Goal: Answer question/provide support: Share knowledge or assist other users

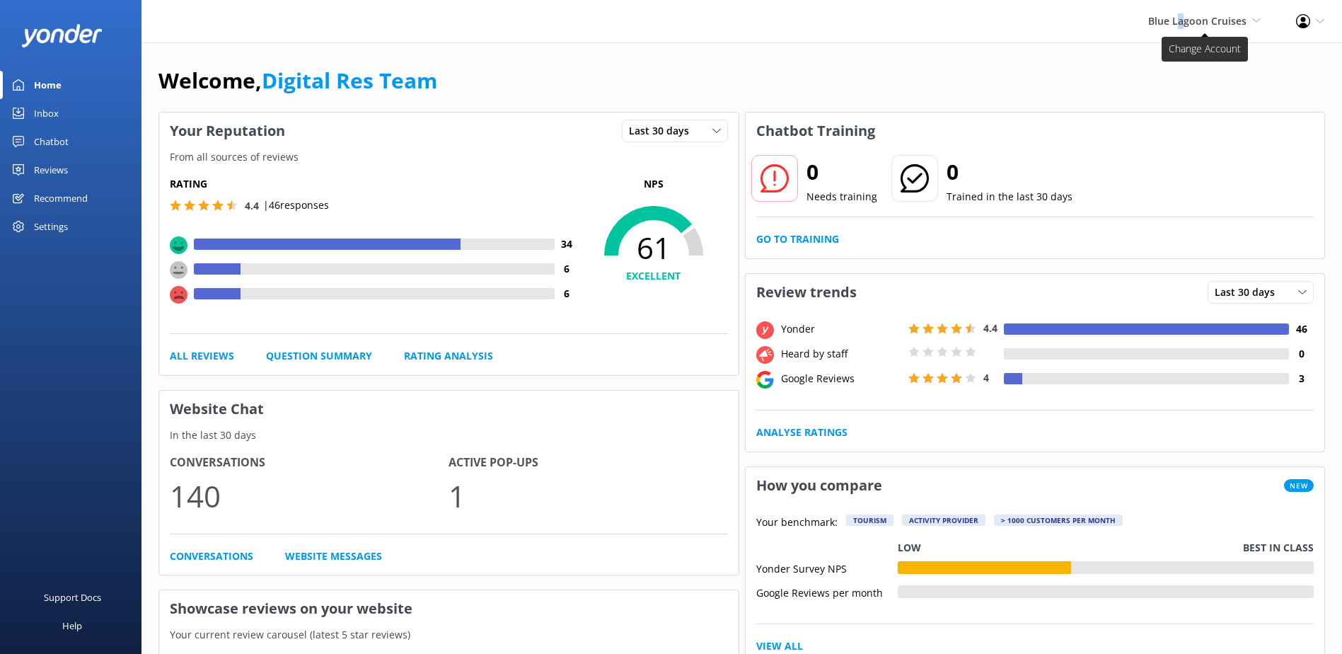
click at [1183, 16] on span "Blue Lagoon Cruises" at bounding box center [1197, 20] width 98 height 13
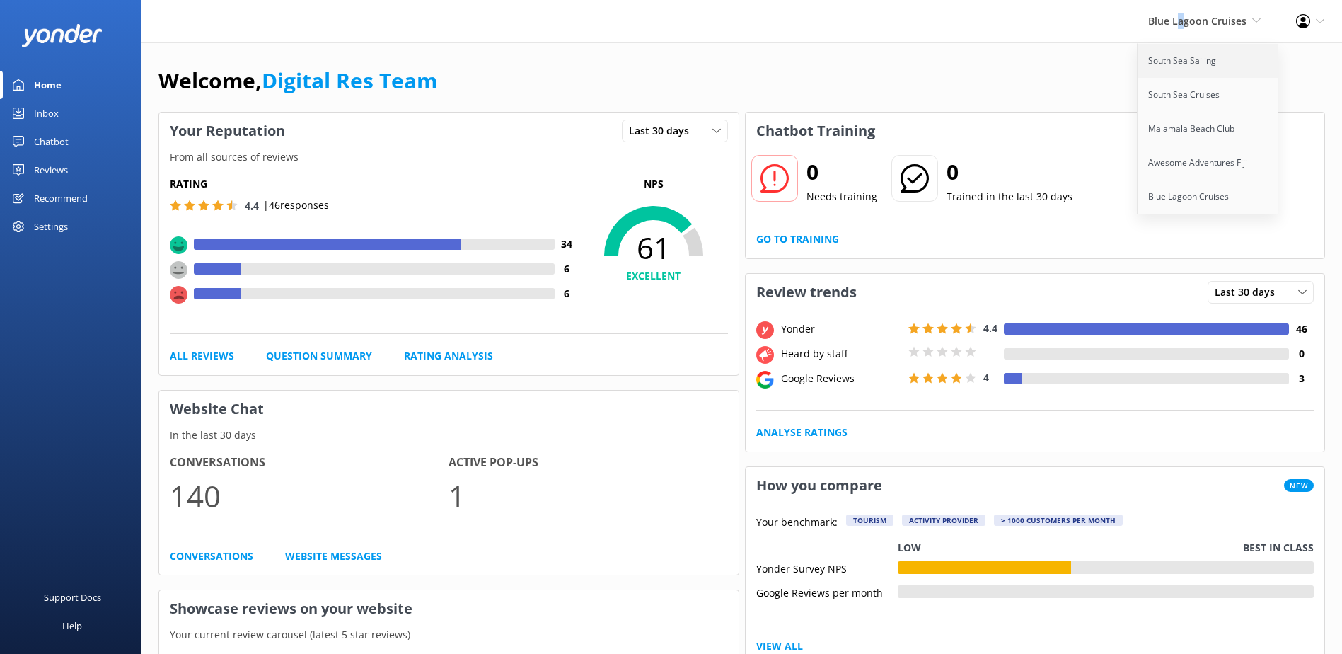
drag, startPoint x: 1183, startPoint y: 16, endPoint x: 1165, endPoint y: 59, distance: 47.3
click at [1165, 59] on link "South Sea Sailing" at bounding box center [1209, 61] width 142 height 34
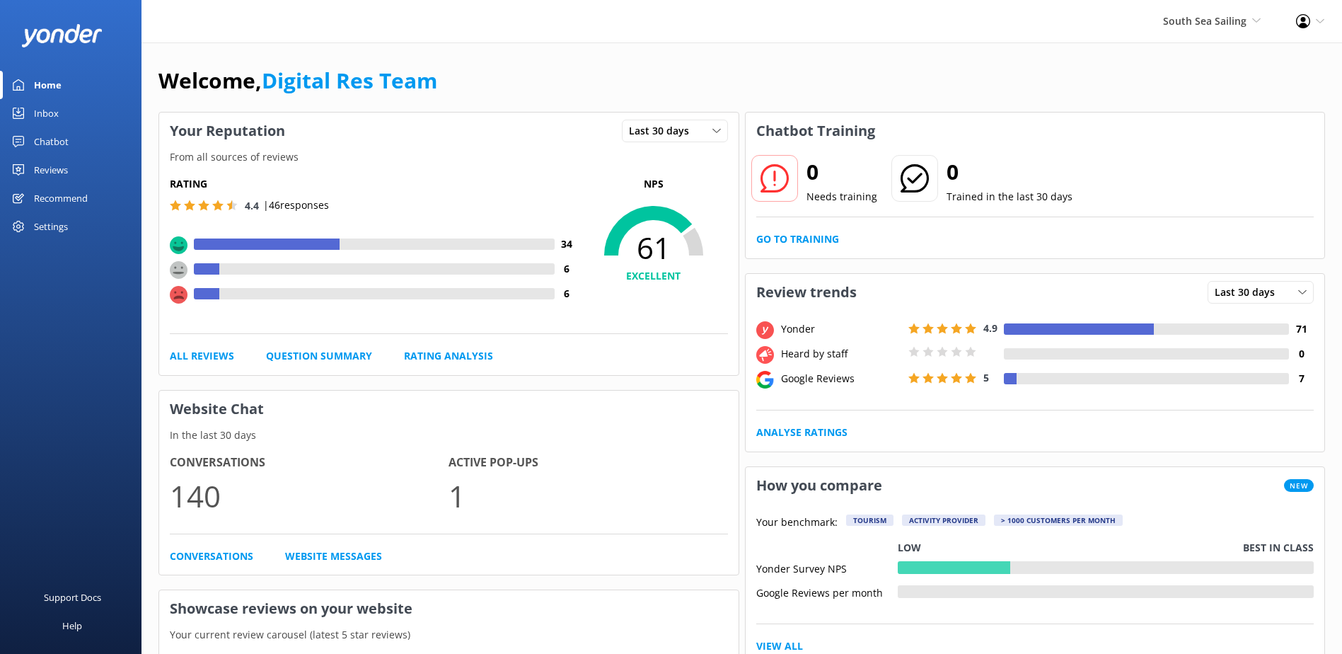
click at [39, 121] on div "Inbox" at bounding box center [46, 113] width 25 height 28
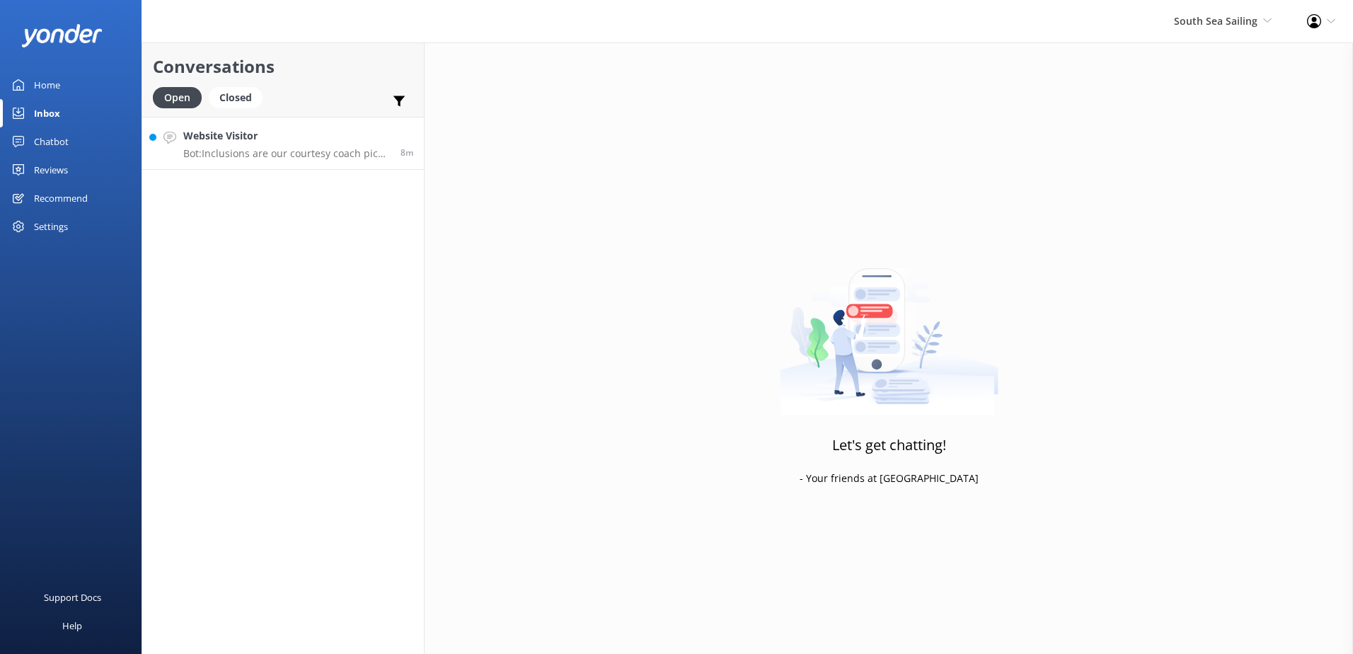
click at [322, 162] on link "Website Visitor Bot: Inclusions are our courtesy coach pick up and drop off fro…" at bounding box center [283, 143] width 282 height 53
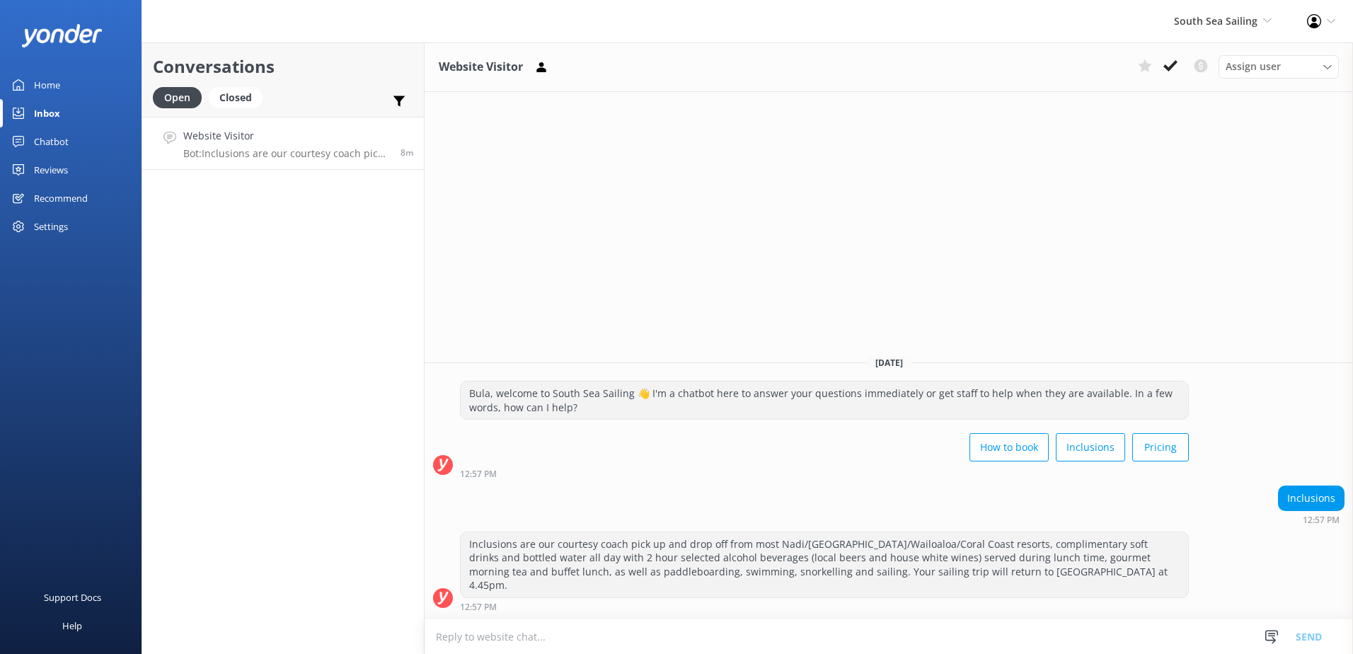
click at [1156, 79] on div "Website Visitor Assign user Sonya Alyssa Digital Res Team Miri Koroitamana Lave…" at bounding box center [889, 67] width 928 height 50
click at [1165, 77] on div "Assign user Sonya Alyssa Digital Res Team Miri Koroitamana Lavenia Adivou Ana R…" at bounding box center [1235, 66] width 207 height 23
click at [1165, 71] on icon at bounding box center [1170, 66] width 14 height 14
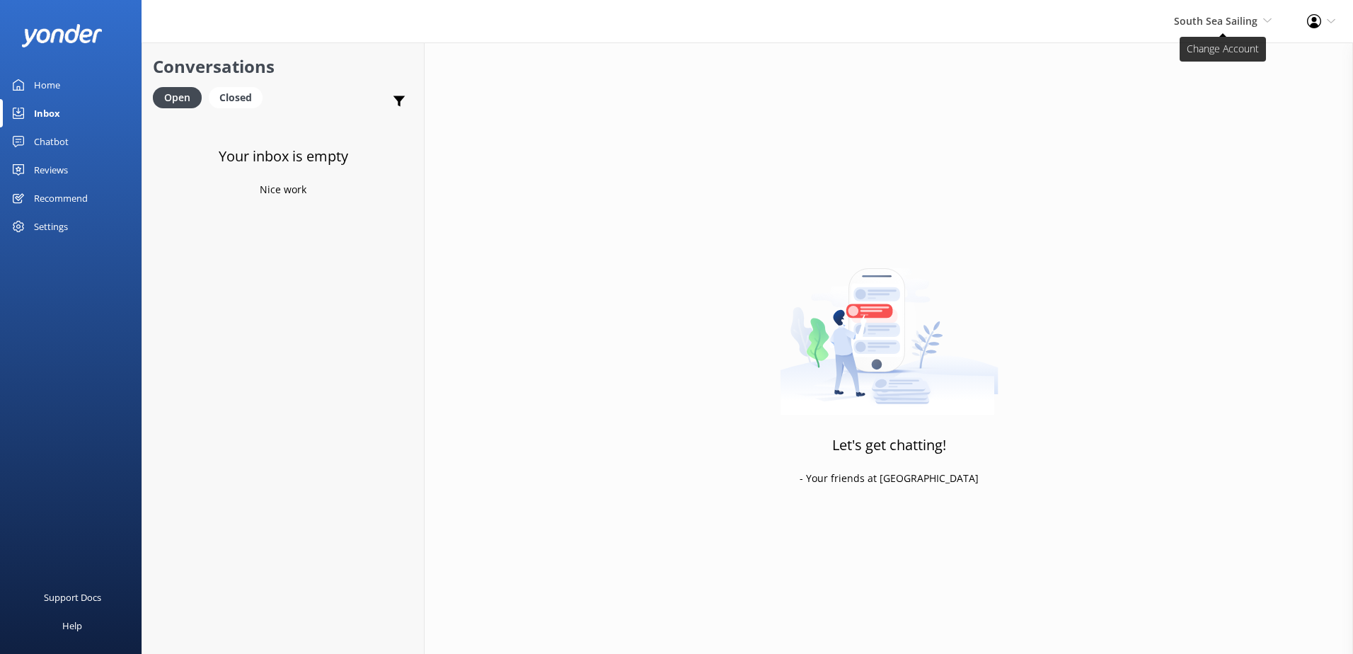
click at [1188, 22] on span "South Sea Sailing" at bounding box center [1215, 20] width 83 height 13
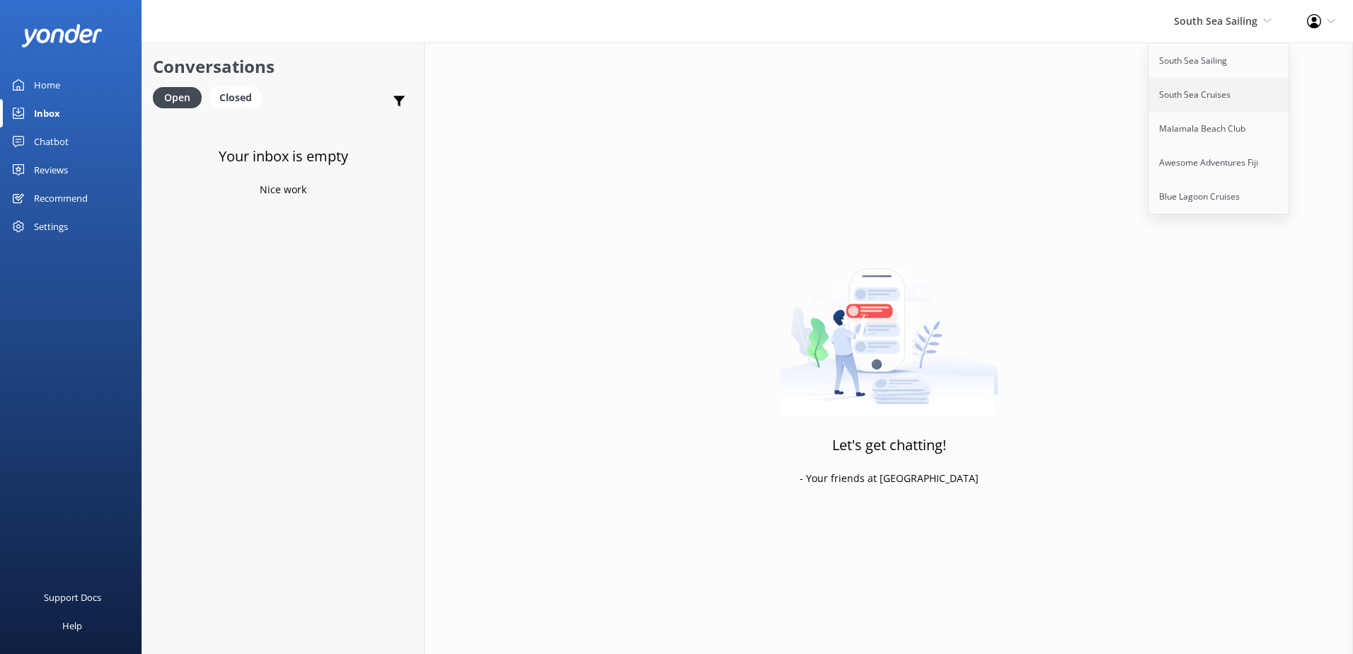
click at [1191, 96] on link "South Sea Cruises" at bounding box center [1219, 95] width 142 height 34
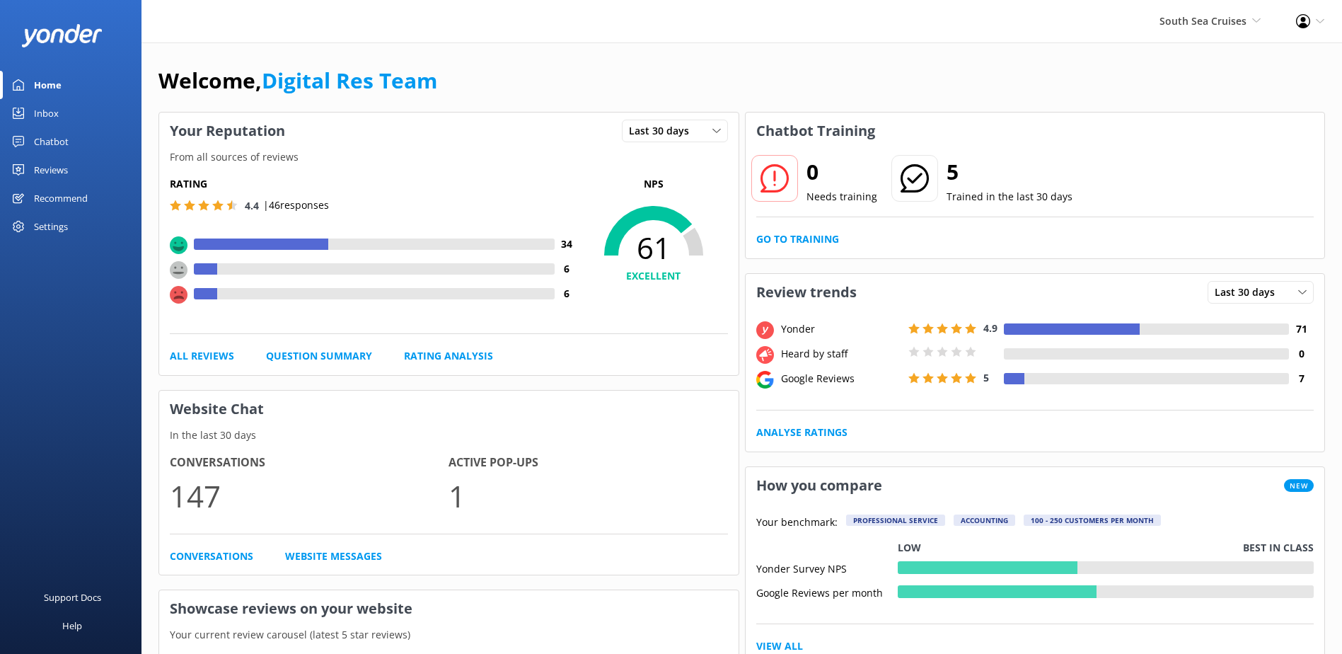
click at [88, 125] on link "Inbox" at bounding box center [71, 113] width 142 height 28
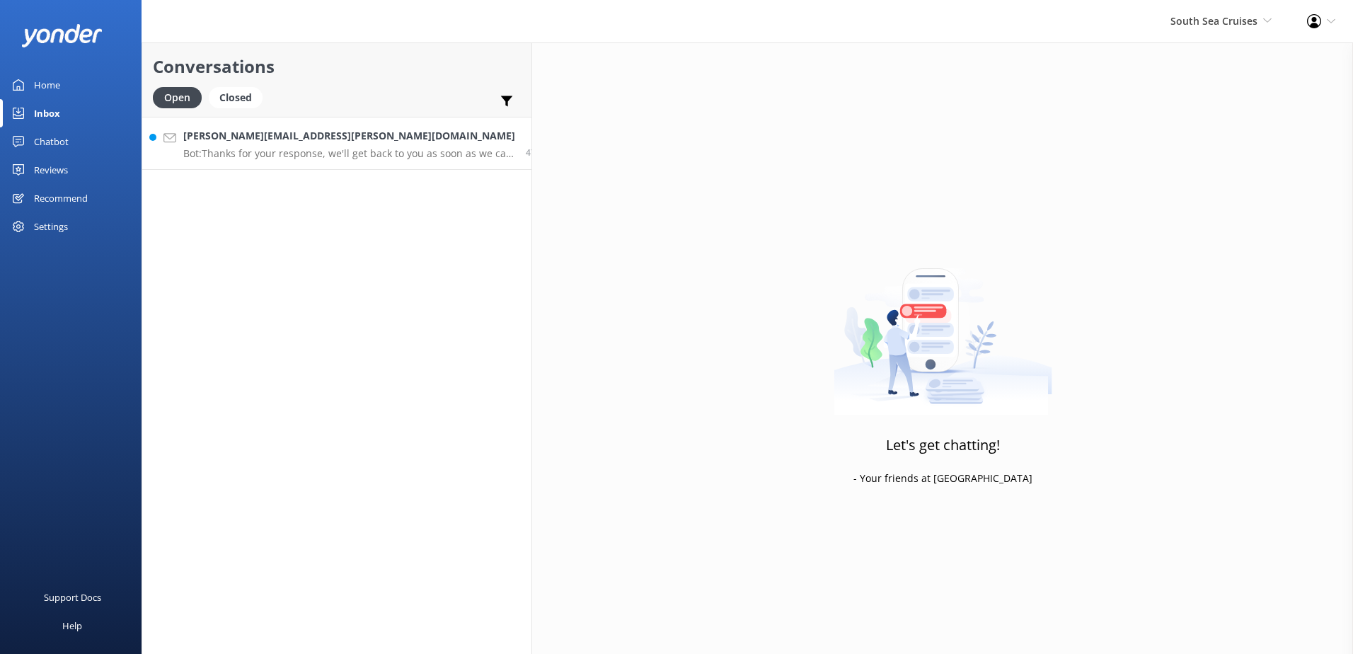
click at [313, 161] on link "Rita.sickler@gmail.com Bot: Thanks for your response, we'll get back to you as …" at bounding box center [336, 143] width 389 height 53
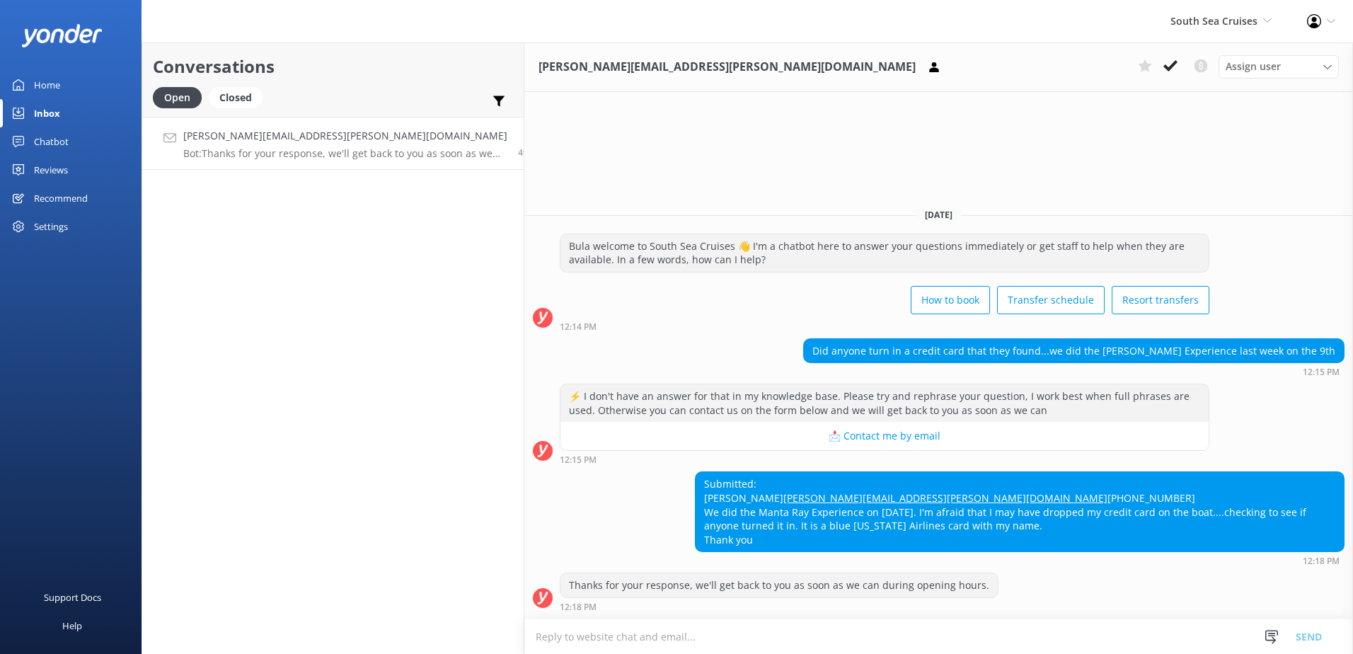
click at [875, 626] on textarea at bounding box center [938, 636] width 828 height 35
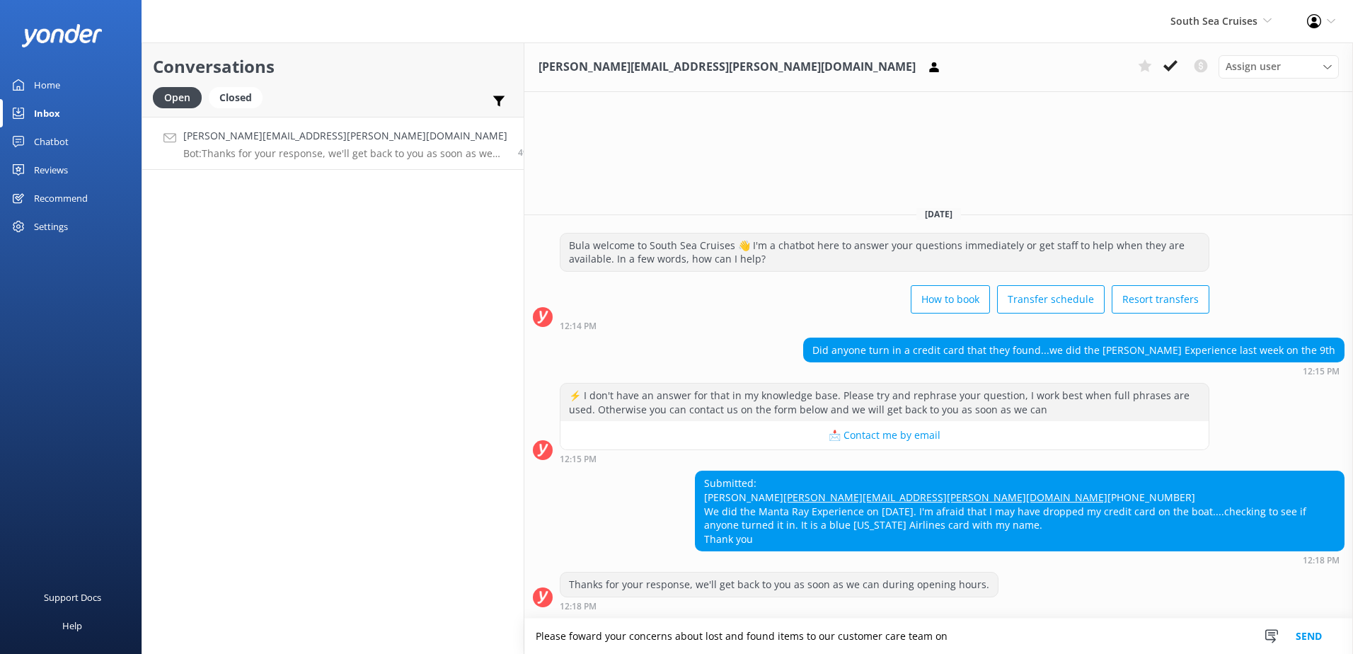
drag, startPoint x: 875, startPoint y: 626, endPoint x: 340, endPoint y: 606, distance: 535.3
click at [340, 606] on div "Conversations Open Closed Important Converted Assigned to me Unassigned Rita.si…" at bounding box center [747, 347] width 1211 height 611
type textarea "Please foward your concerns about lost and found items to our customer care tea…"
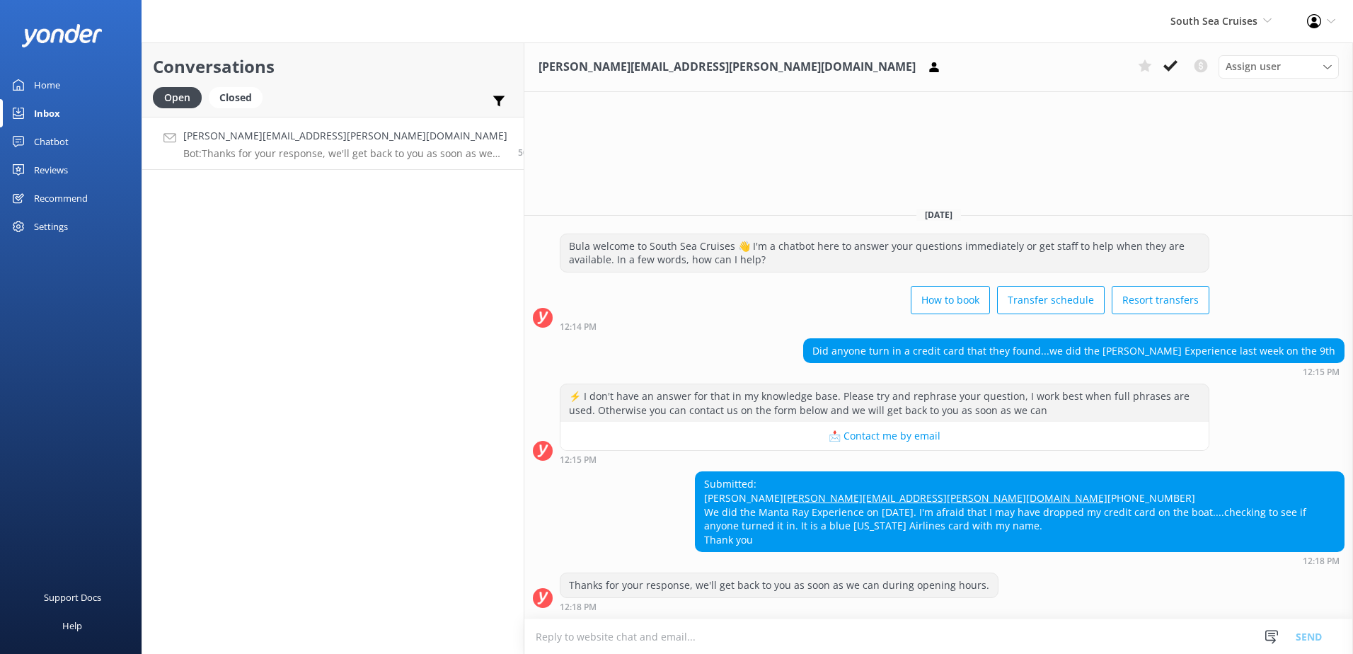
click at [705, 646] on textarea at bounding box center [938, 636] width 828 height 35
paste textarea "Please forward any concerns about lost and found items to our Customer Care tea…"
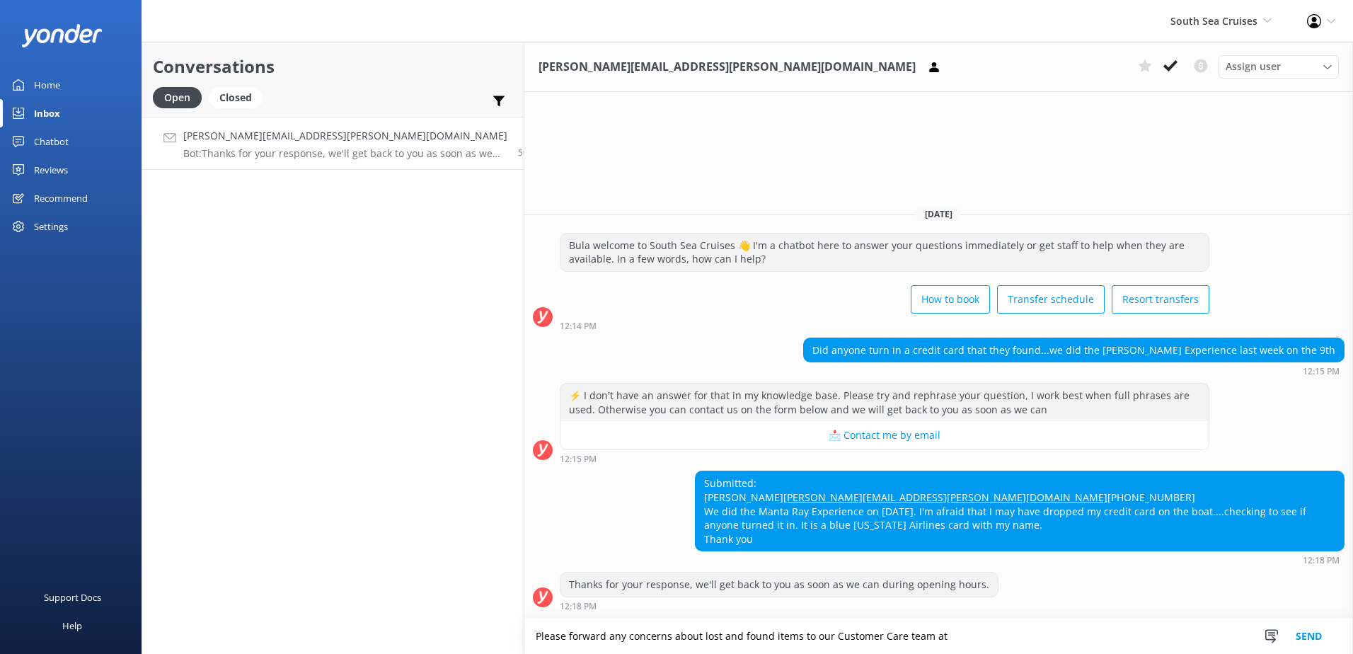
click at [891, 640] on textarea "Please forward any concerns about lost and found items to our Customer Care tea…" at bounding box center [938, 635] width 828 height 35
paste textarea "[EMAIL_ADDRESS][DOMAIN_NAME]"
click at [1036, 633] on textarea "Please forward any concerns about lost and found items to our Customer Care tea…" at bounding box center [938, 635] width 828 height 35
type textarea "Please forward any concerns about lost and found items to our Customer Care tea…"
click at [1323, 633] on button "Send" at bounding box center [1308, 635] width 53 height 35
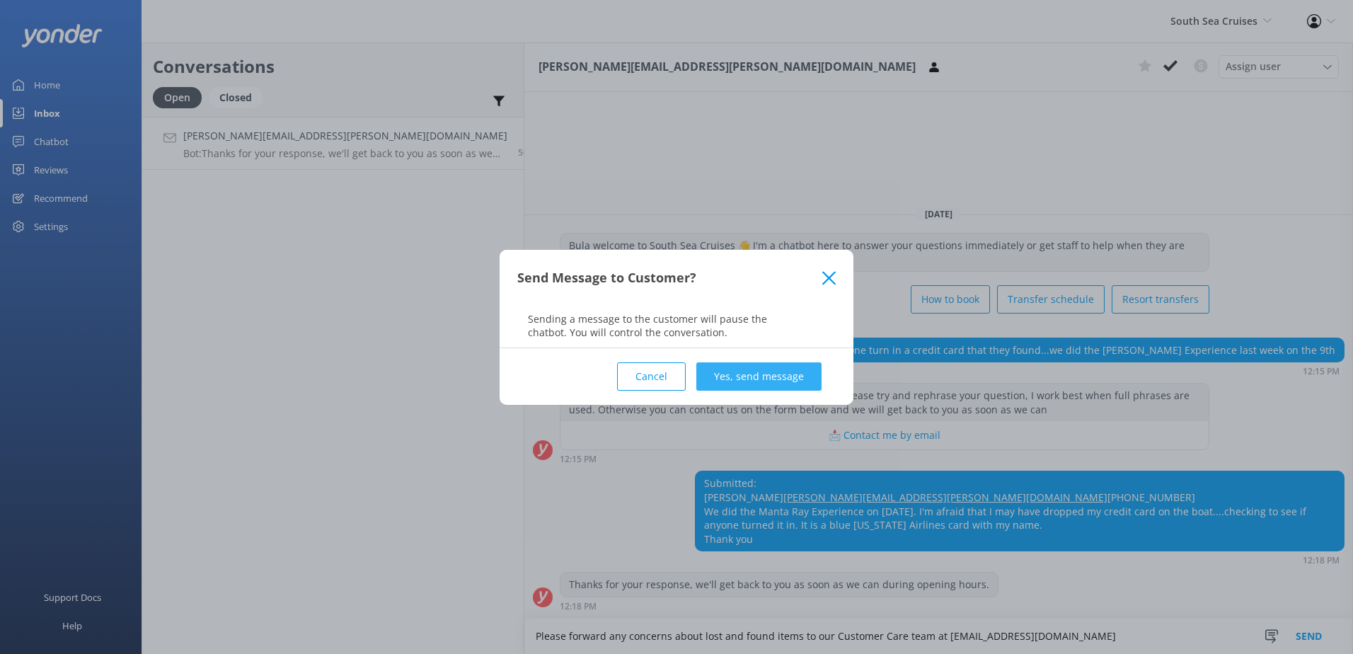
click at [797, 366] on button "Yes, send message" at bounding box center [758, 376] width 125 height 28
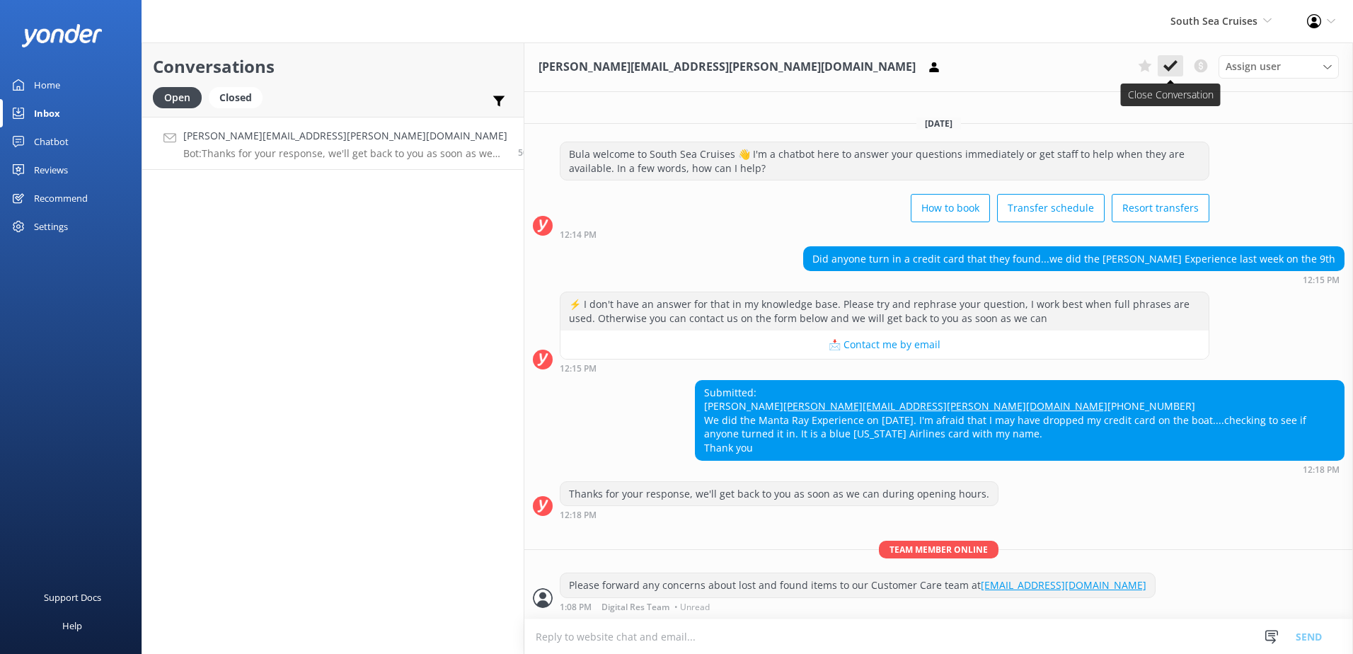
click at [1166, 66] on use at bounding box center [1170, 65] width 14 height 11
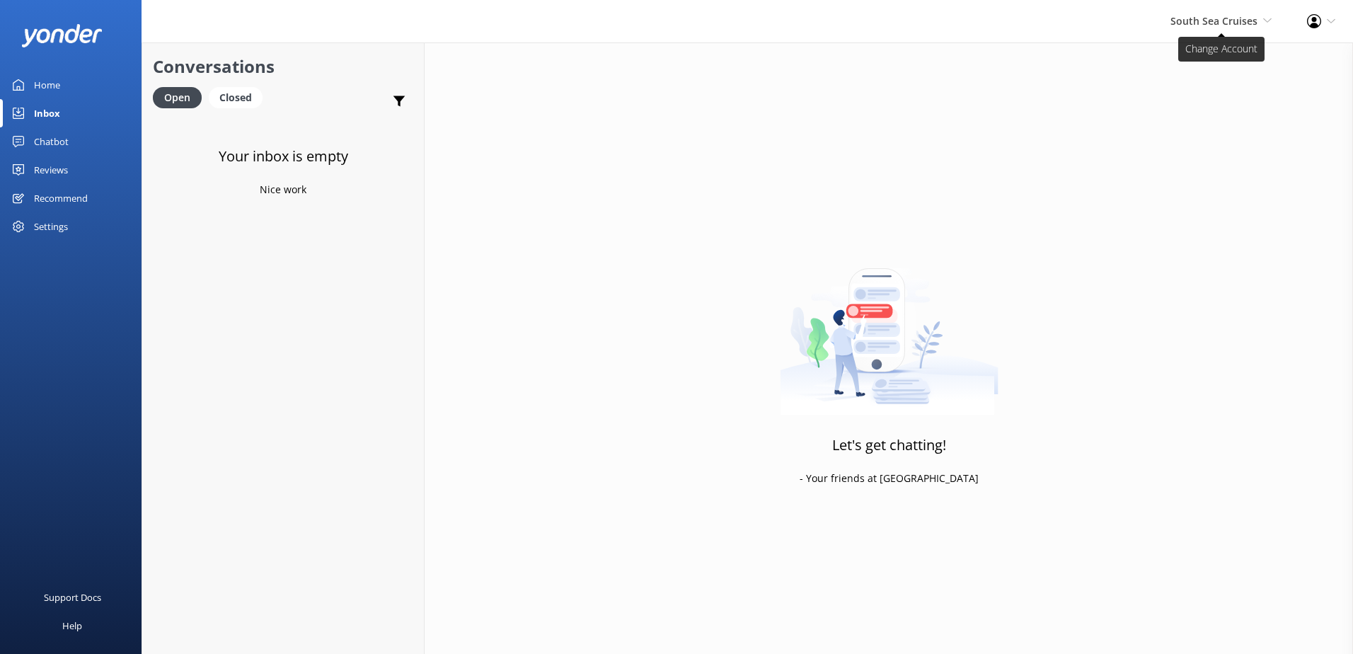
click at [1224, 18] on span "South Sea Cruises" at bounding box center [1213, 20] width 87 height 13
click at [1186, 136] on link "Malamala Beach Club" at bounding box center [1219, 129] width 142 height 34
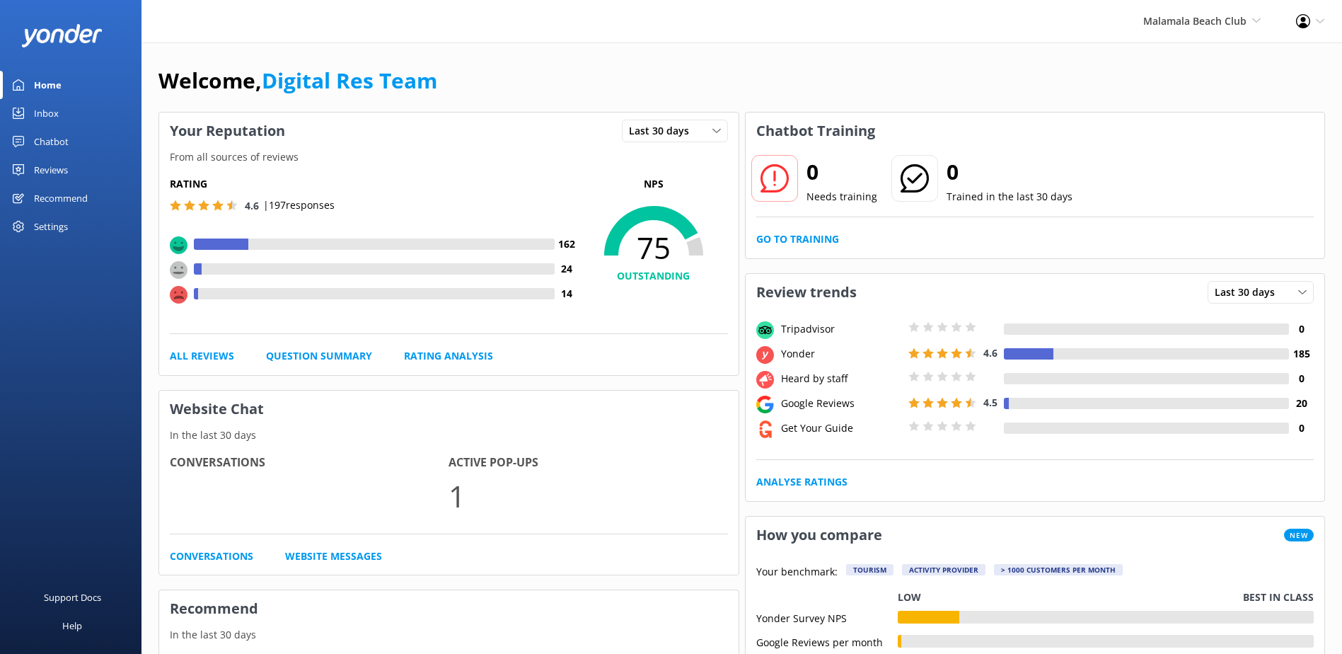
click at [33, 109] on link "Inbox" at bounding box center [71, 113] width 142 height 28
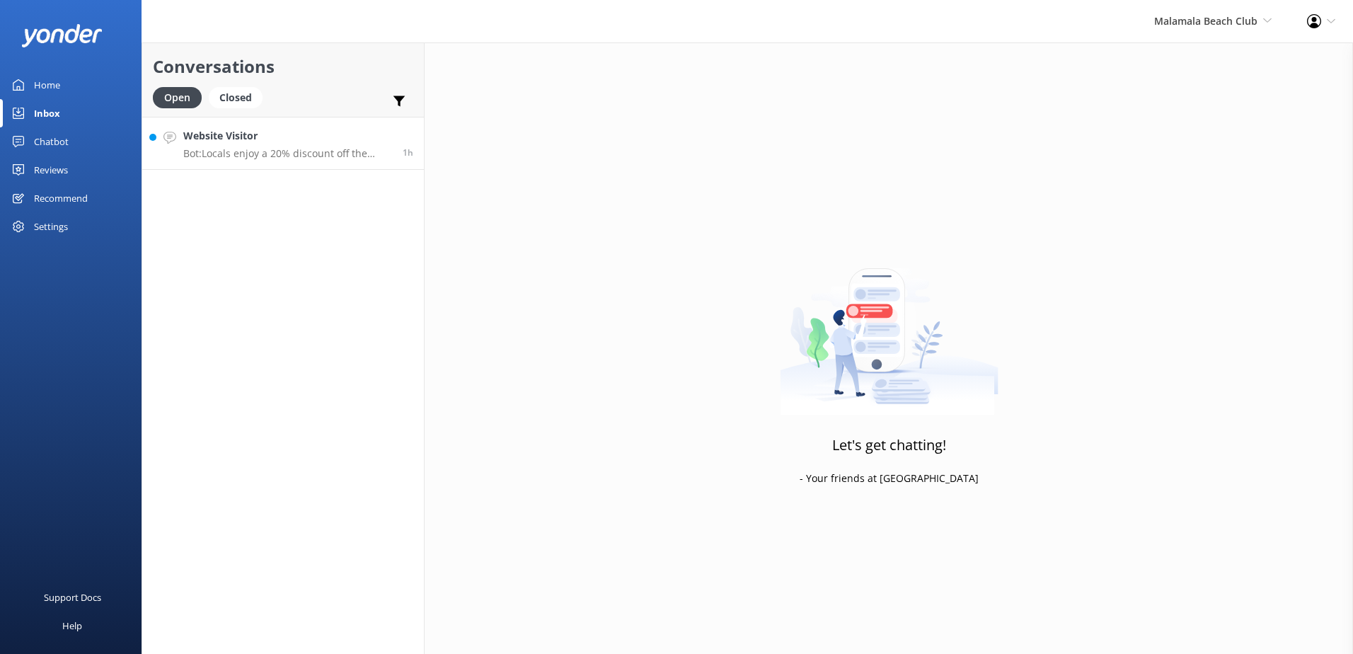
click at [340, 139] on h4 "Website Visitor" at bounding box center [287, 136] width 209 height 16
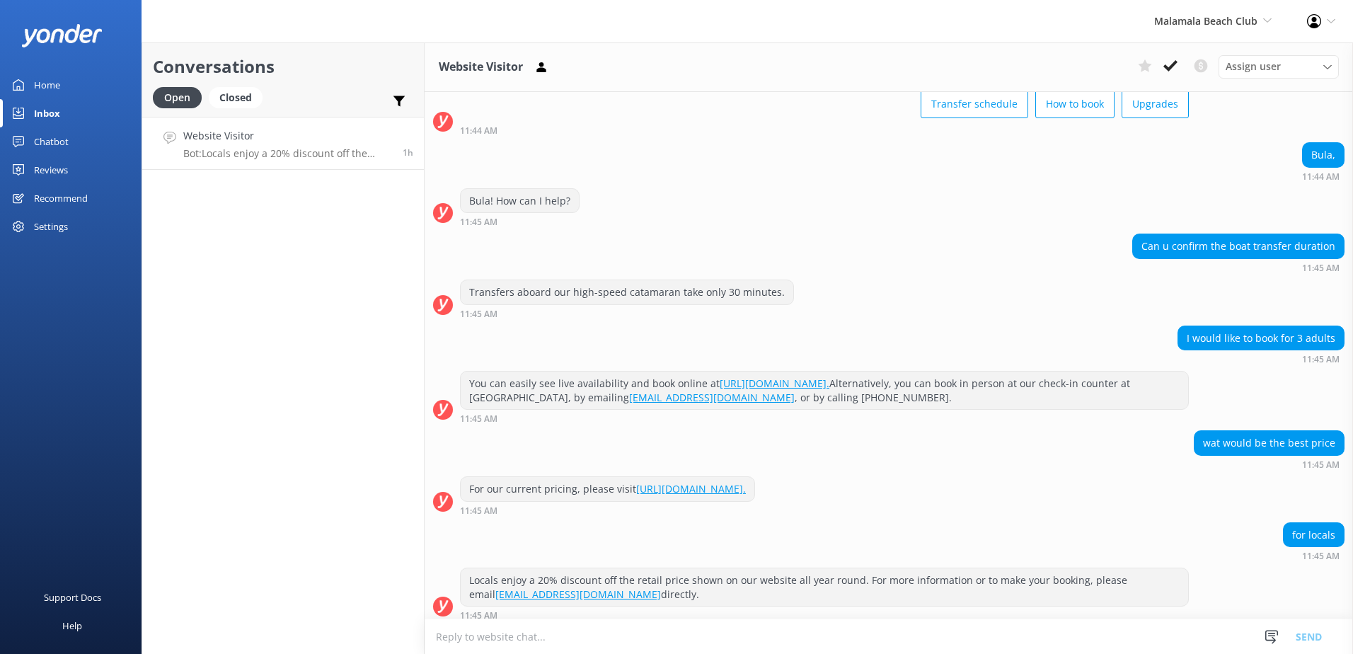
scroll to position [100, 0]
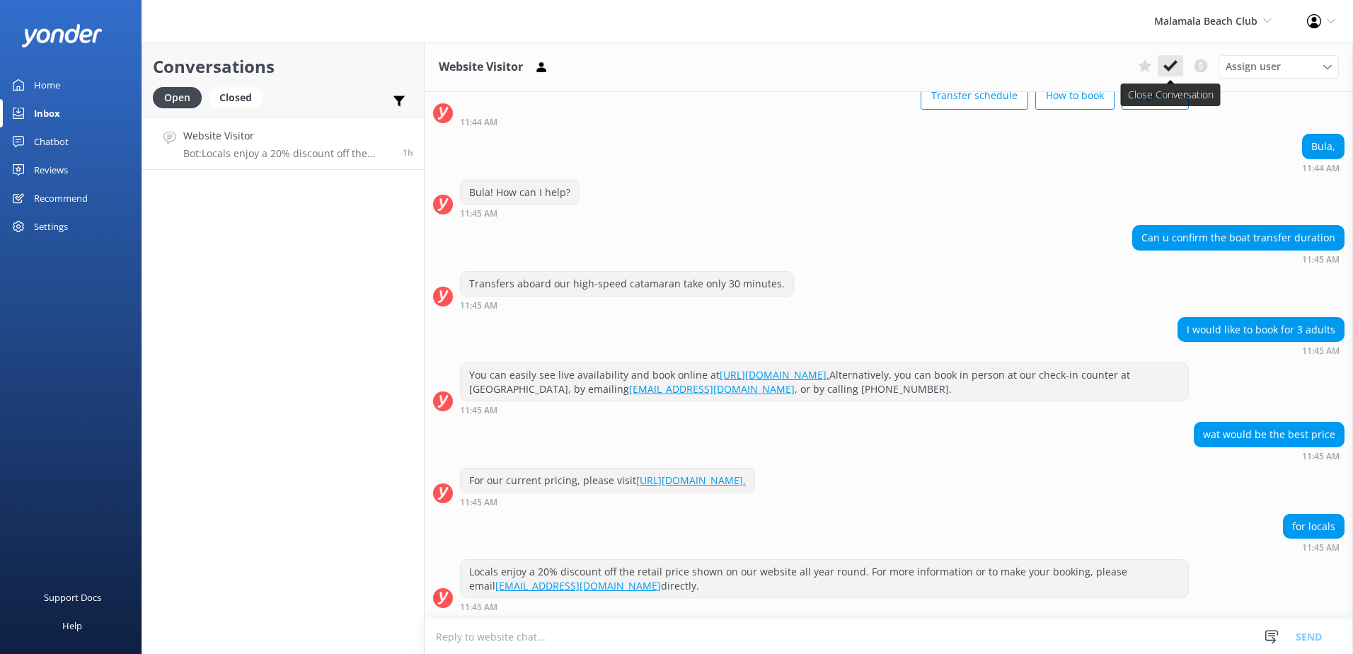
click at [1179, 69] on button at bounding box center [1169, 65] width 25 height 21
click at [1209, 24] on span "Malamala Beach Club" at bounding box center [1205, 20] width 103 height 13
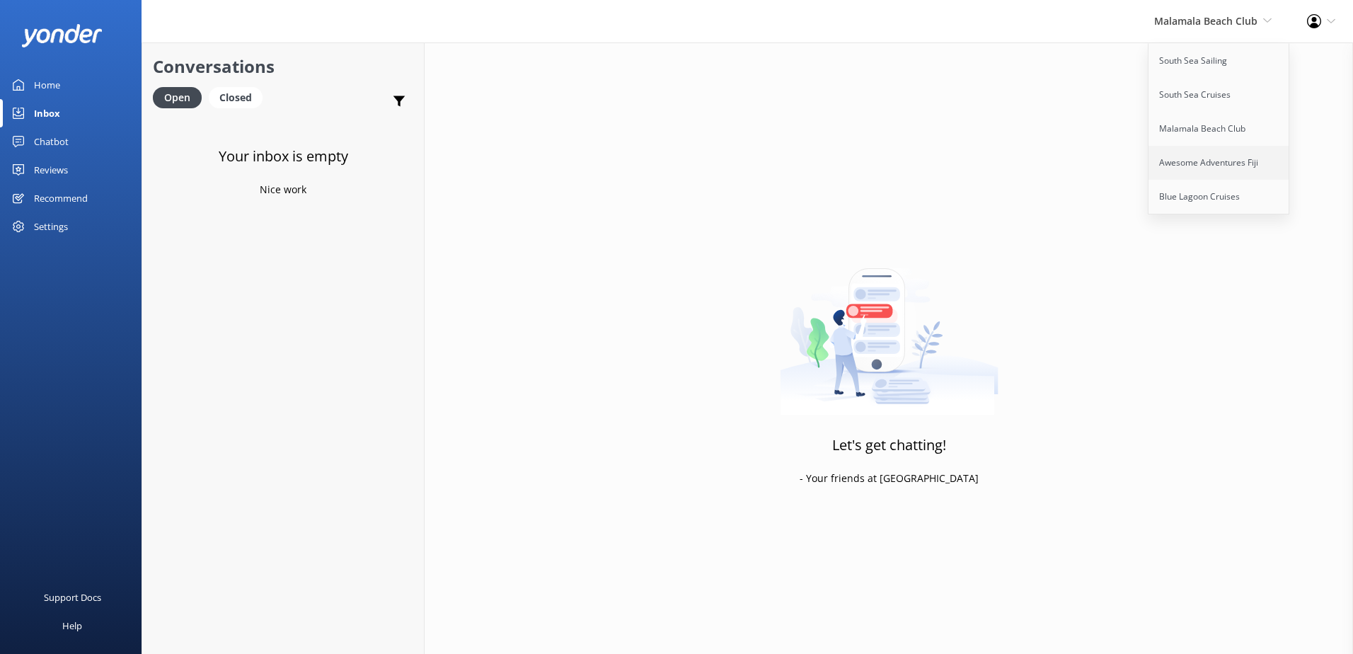
click at [1191, 150] on link "Awesome Adventures Fiji" at bounding box center [1219, 163] width 142 height 34
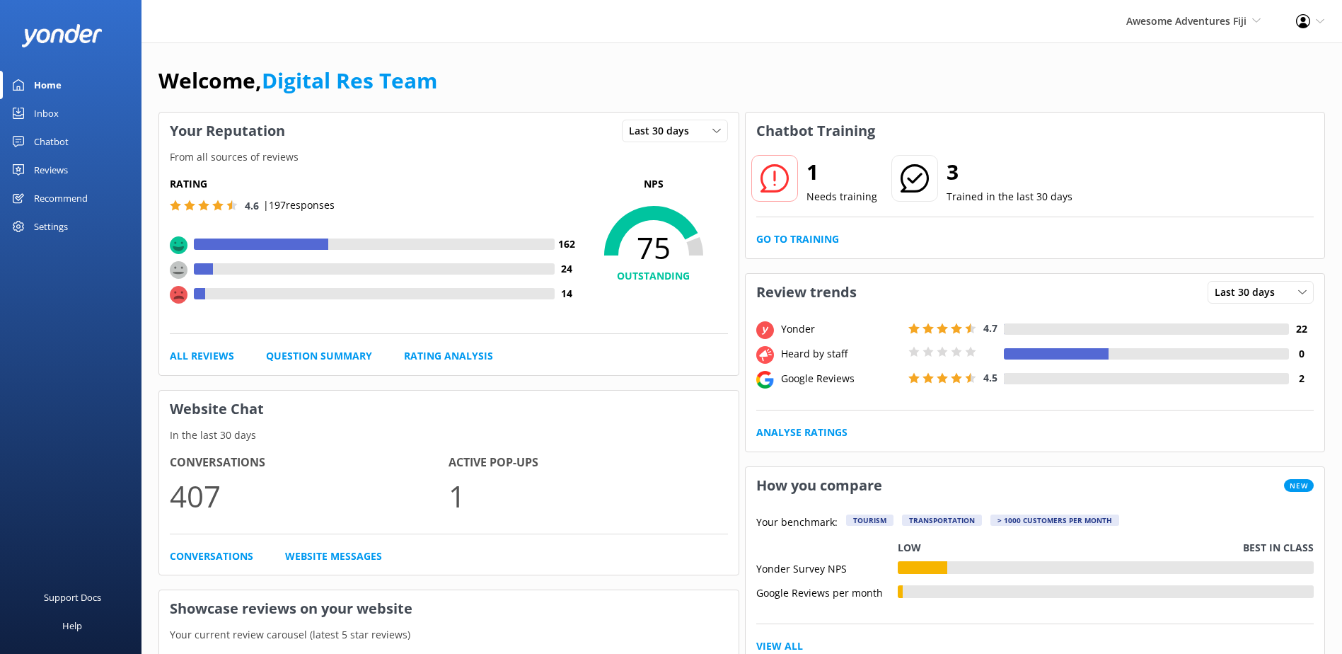
click at [69, 120] on link "Inbox" at bounding box center [71, 113] width 142 height 28
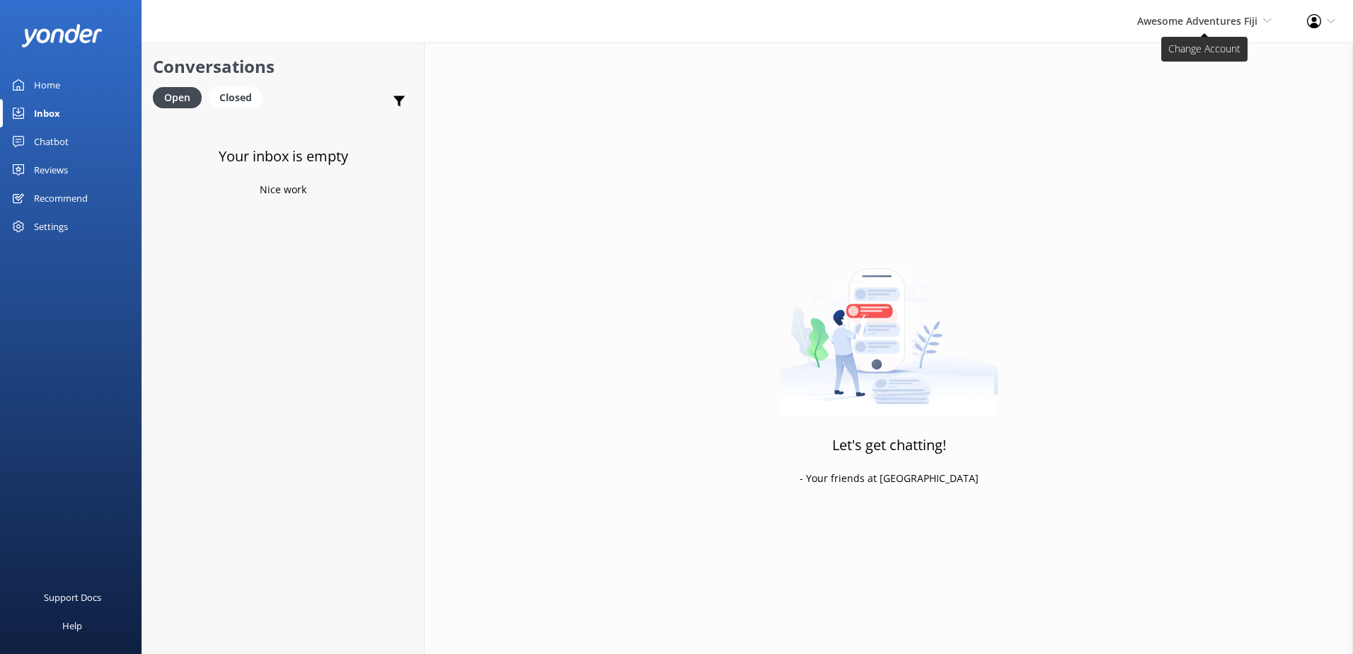
drag, startPoint x: 1155, startPoint y: 37, endPoint x: 1155, endPoint y: 45, distance: 7.8
click at [1155, 37] on div "Awesome Adventures Fiji South Sea Sailing South Sea Cruises Malamala Beach Club…" at bounding box center [1204, 21] width 170 height 42
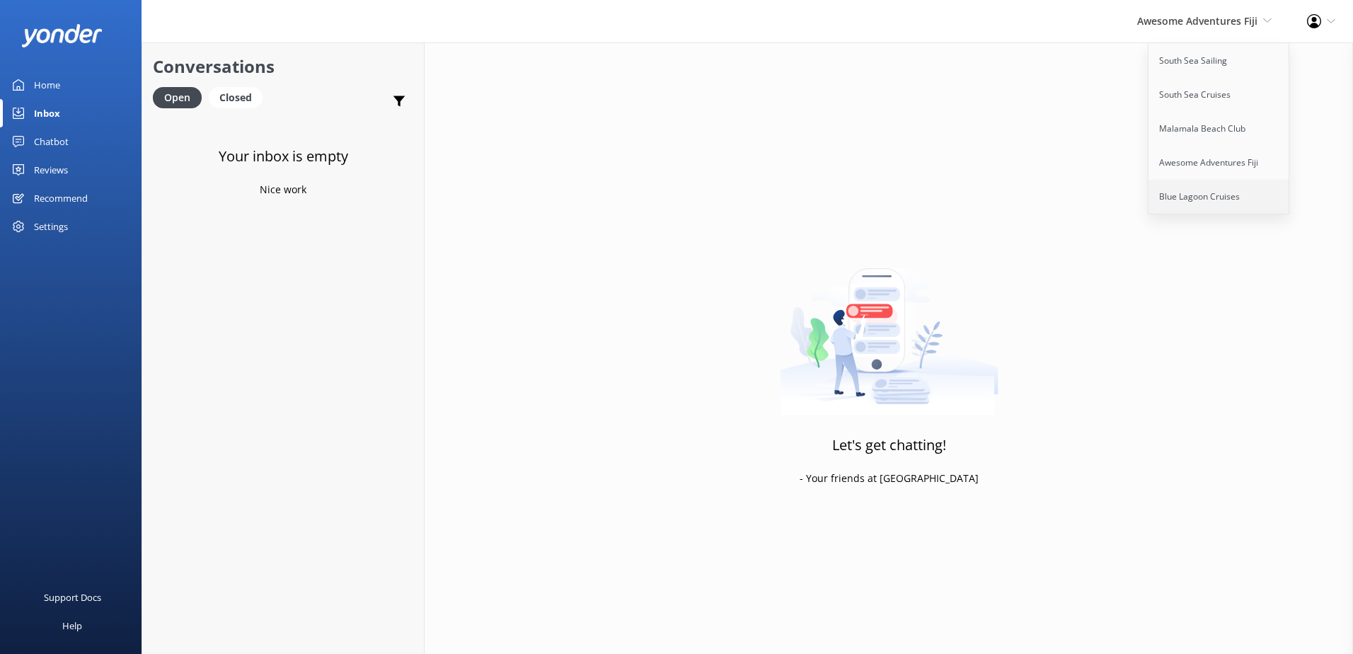
click at [1174, 197] on link "Blue Lagoon Cruises" at bounding box center [1219, 197] width 142 height 34
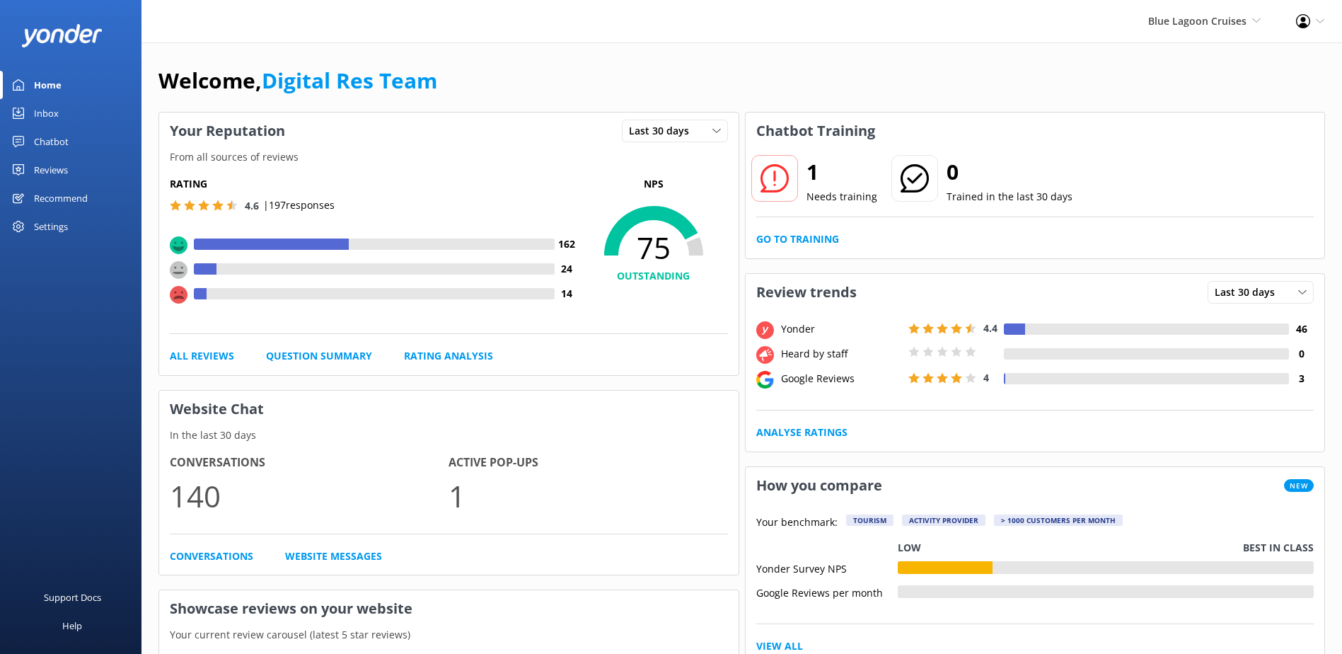
click at [71, 107] on link "Inbox" at bounding box center [71, 113] width 142 height 28
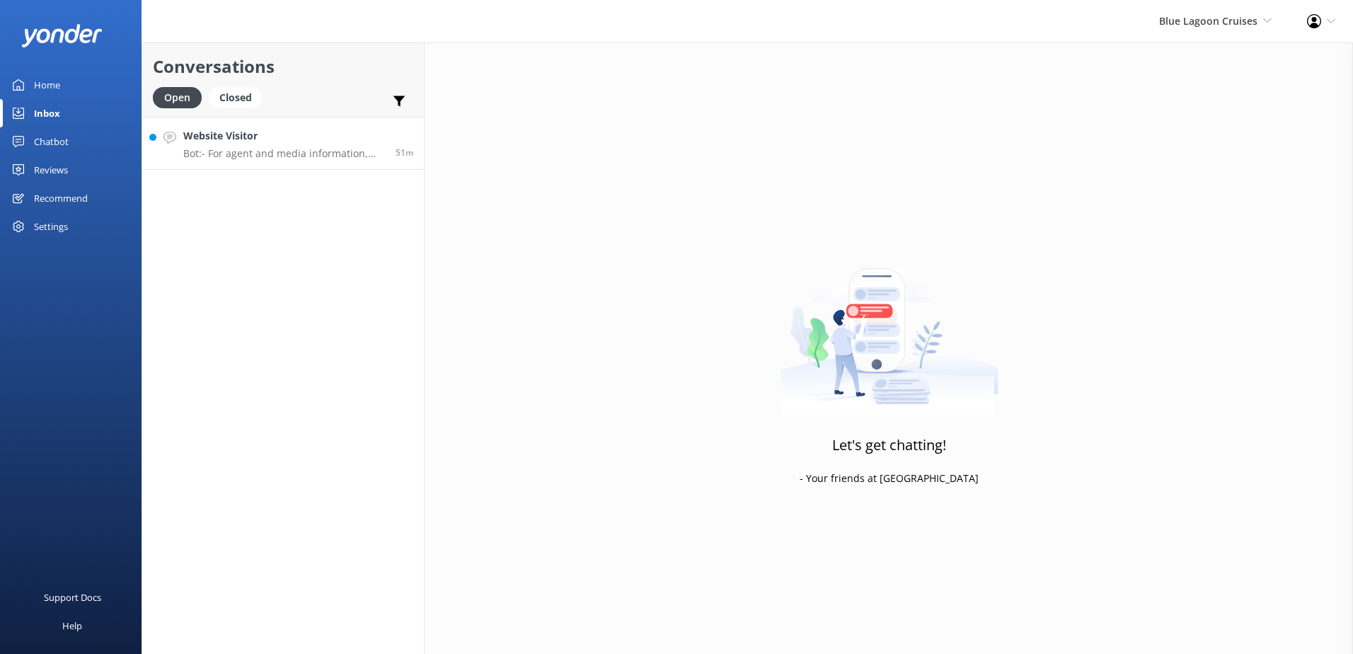
click at [231, 155] on p "Bot: - For agent and media information, please visit [URL][DOMAIN_NAME]. - For …" at bounding box center [284, 153] width 202 height 13
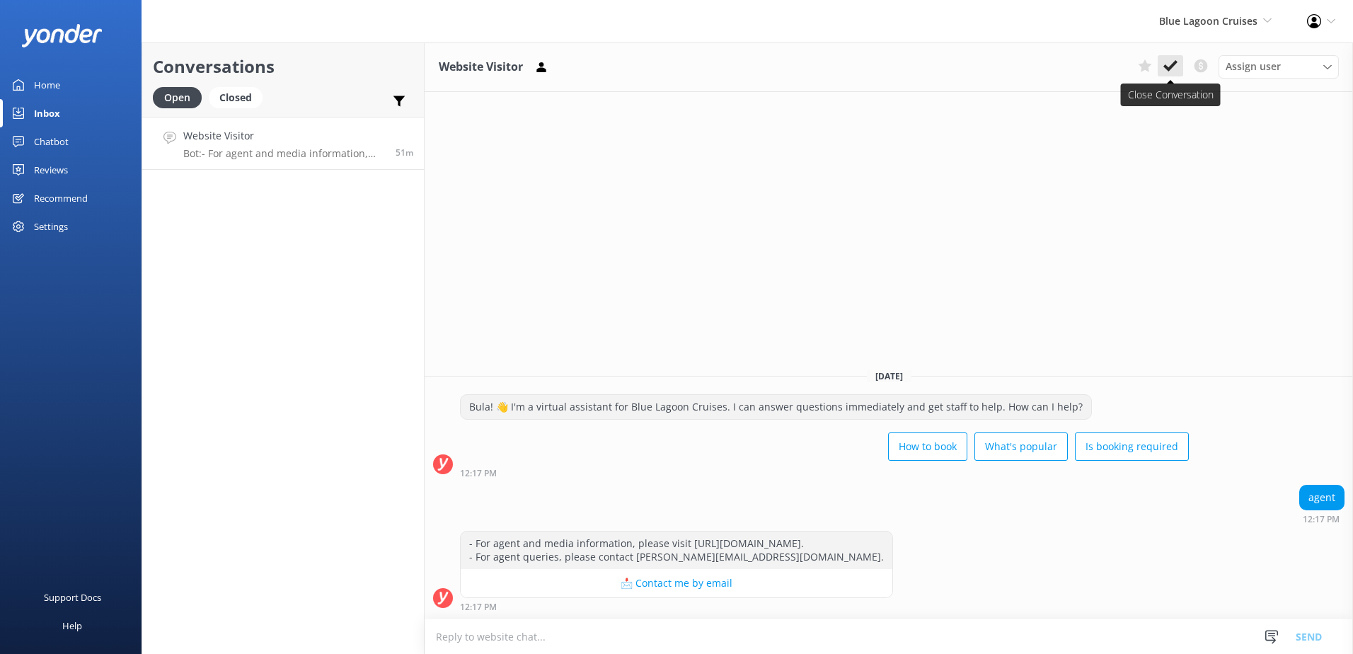
click at [1174, 62] on use at bounding box center [1170, 65] width 14 height 11
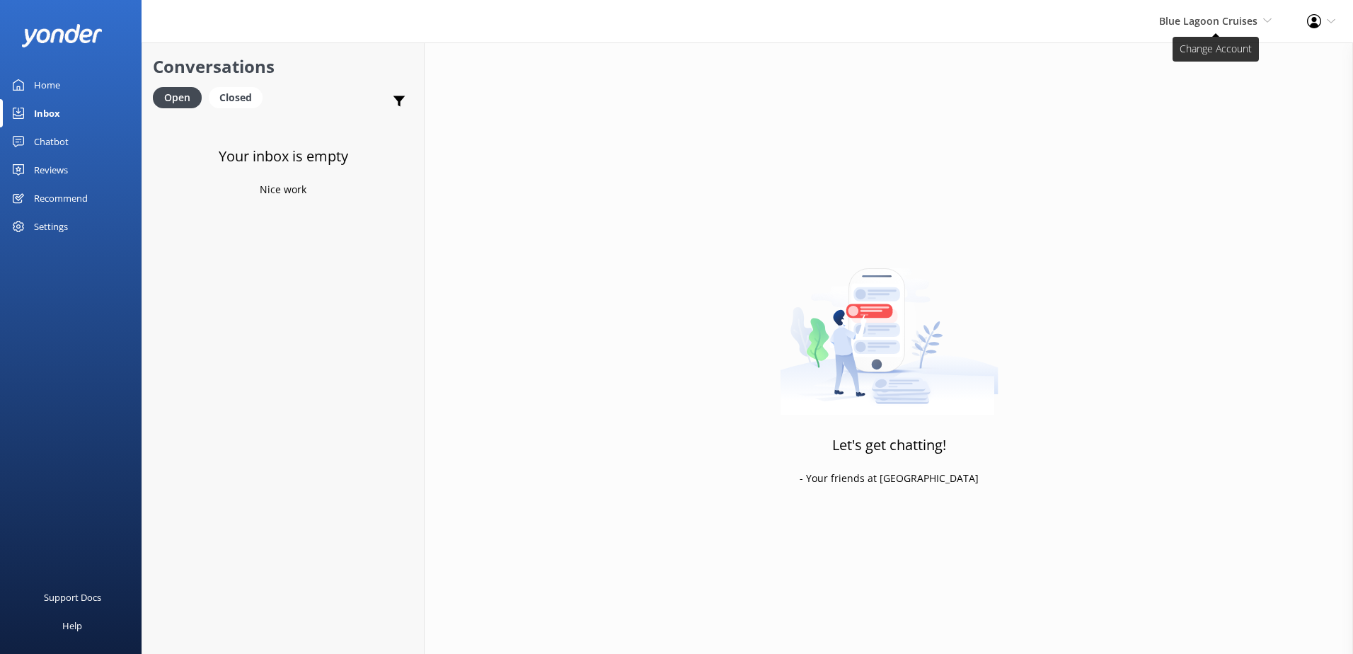
click at [1191, 23] on span "Blue Lagoon Cruises" at bounding box center [1208, 20] width 98 height 13
click at [1191, 61] on link "South Sea Sailing" at bounding box center [1219, 61] width 142 height 34
